Goal: Task Accomplishment & Management: Manage account settings

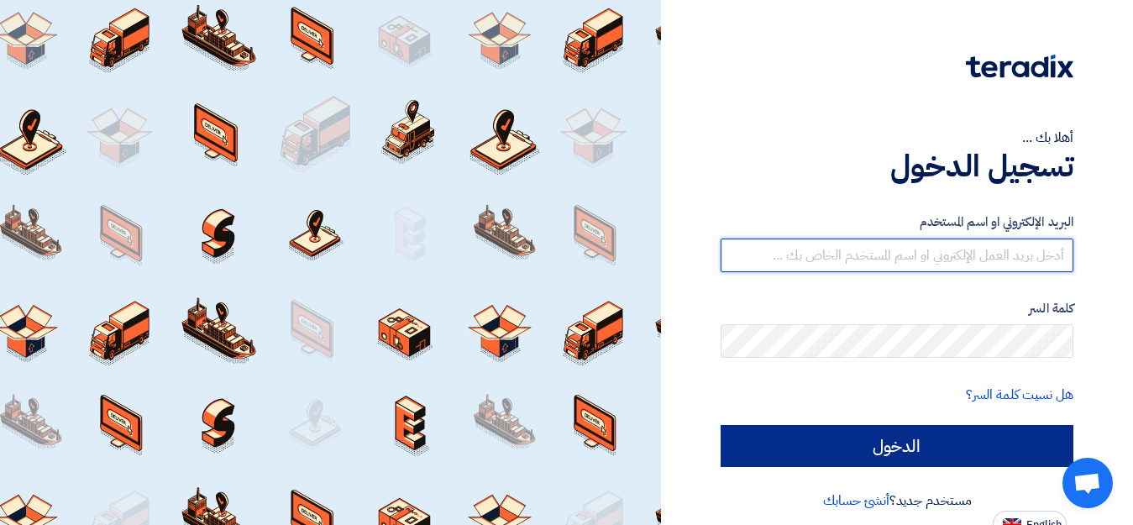
type input "[EMAIL_ADDRESS][DOMAIN_NAME]"
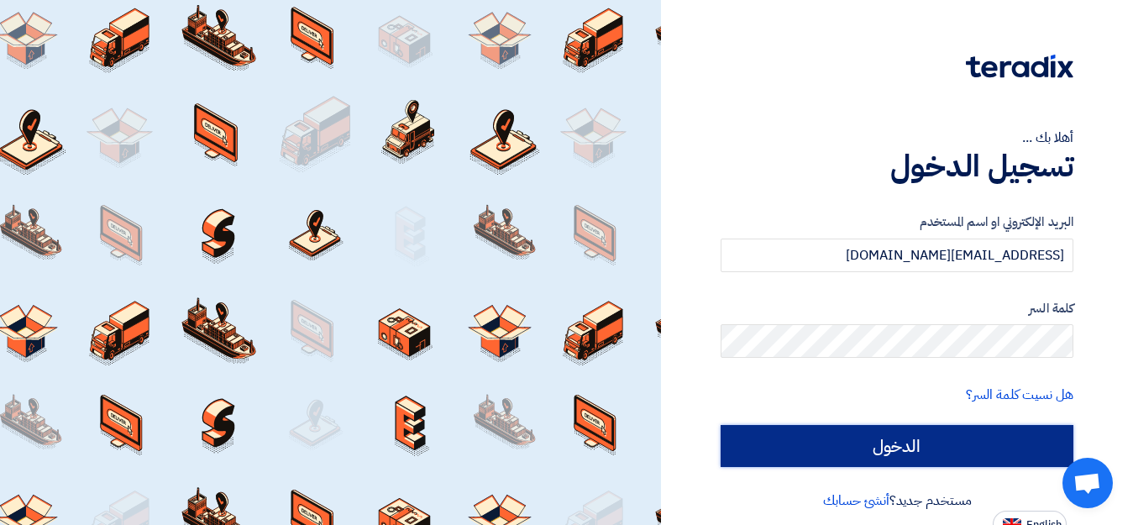
click at [891, 450] on input "الدخول" at bounding box center [896, 446] width 353 height 42
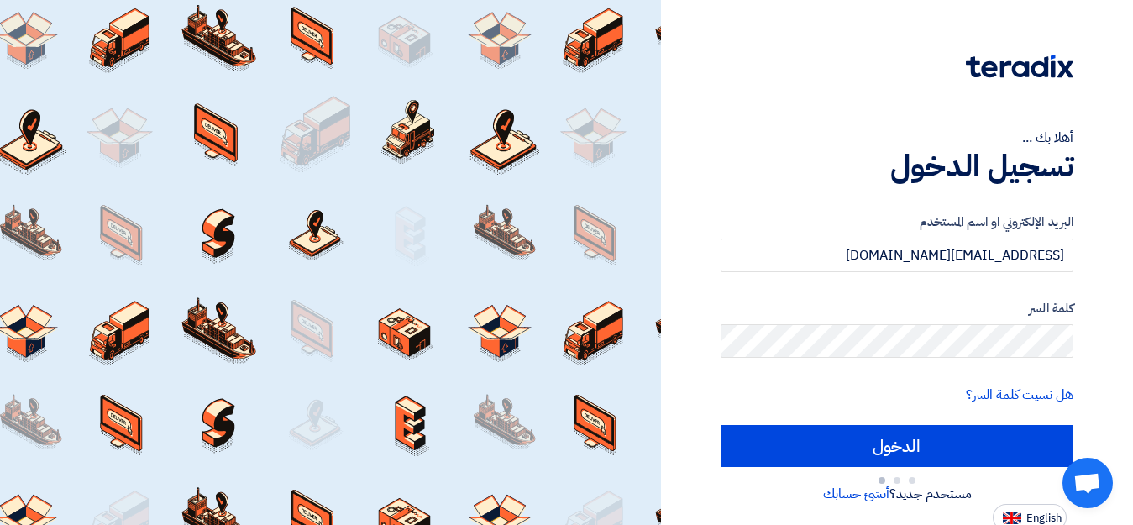
click at [906, 273] on form "البريد الإلكتروني او اسم المستخدم [EMAIL_ADDRESS][DOMAIN_NAME] كلمة السر هل نسي…" at bounding box center [896, 352] width 353 height 280
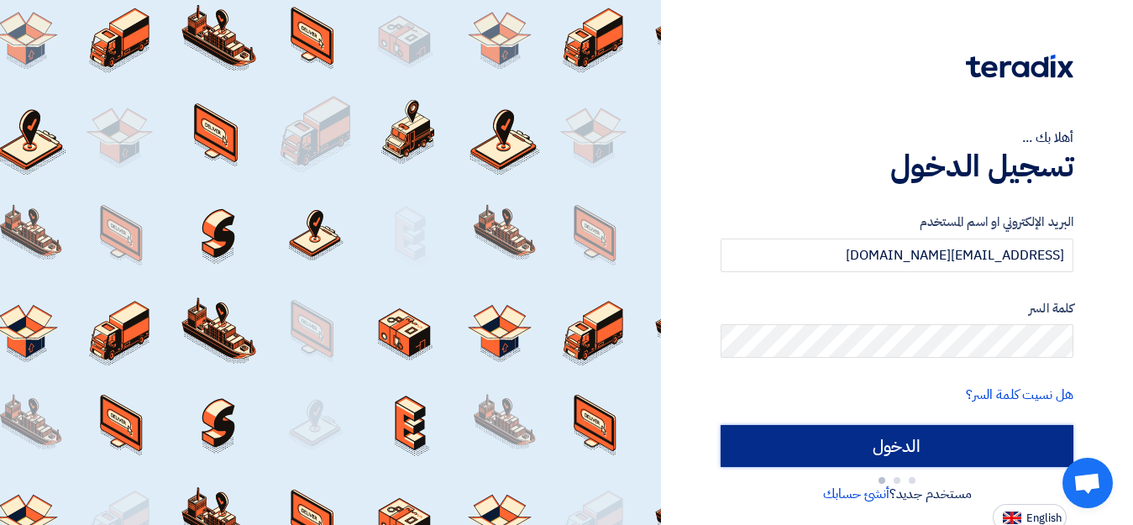
click at [888, 451] on input "الدخول" at bounding box center [896, 446] width 353 height 42
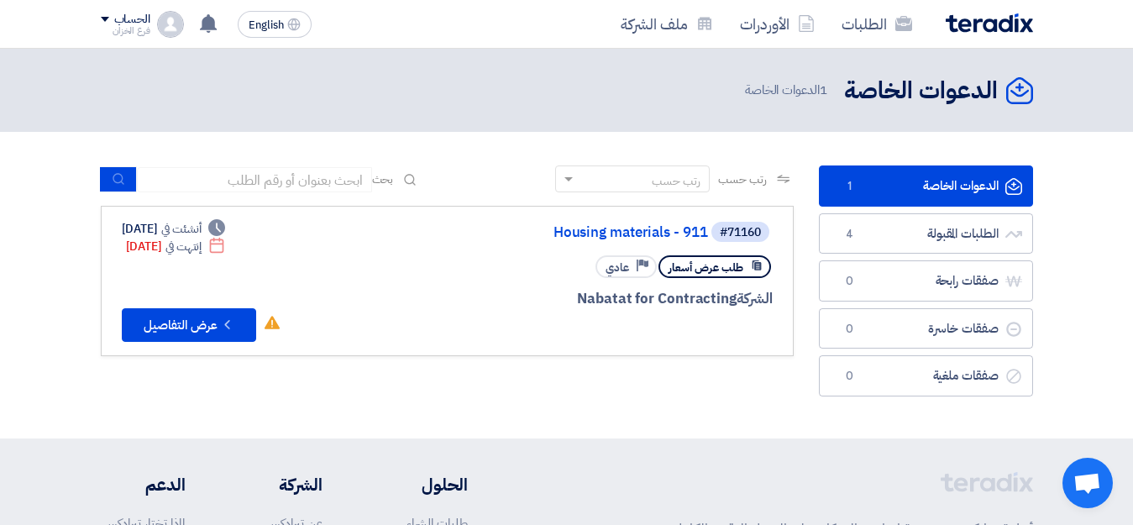
click at [929, 191] on link "الدعوات الخاصة الدعوات الخاصة 1" at bounding box center [926, 185] width 214 height 41
click at [928, 238] on link "الطلبات المقبولة الطلبات المقبولة 4" at bounding box center [926, 233] width 214 height 41
